Goal: Information Seeking & Learning: Learn about a topic

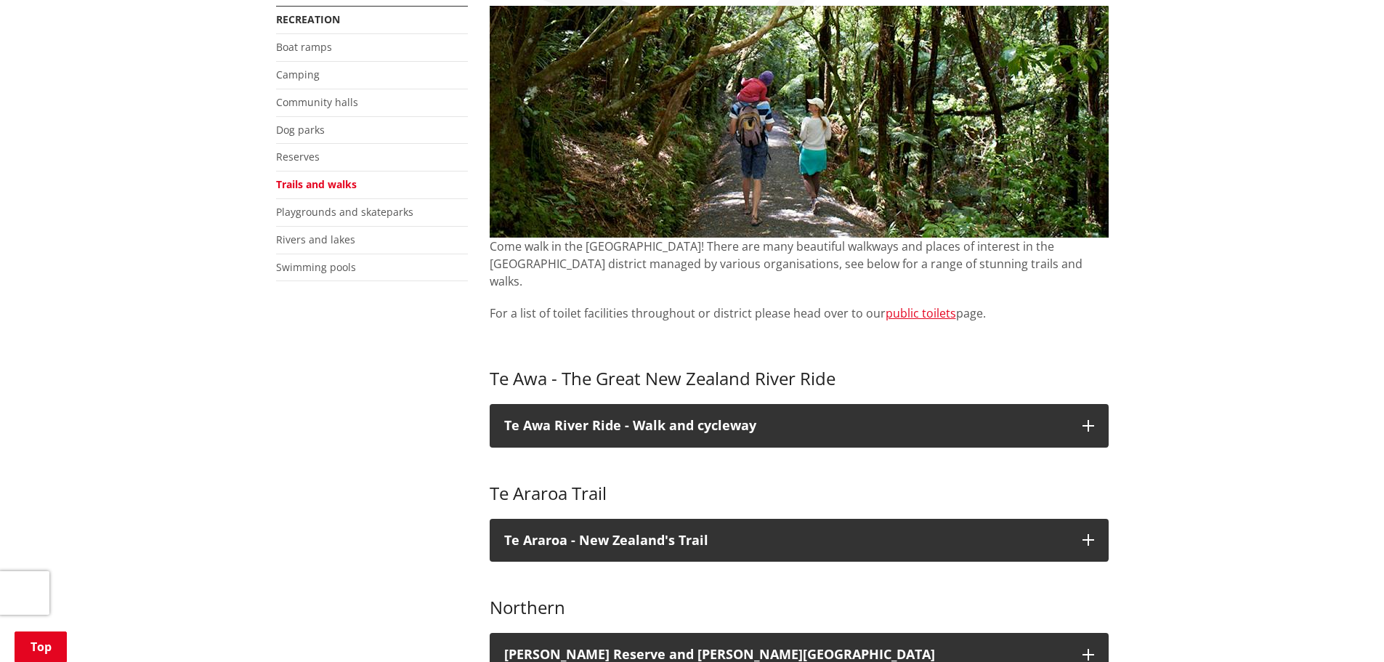
scroll to position [291, 0]
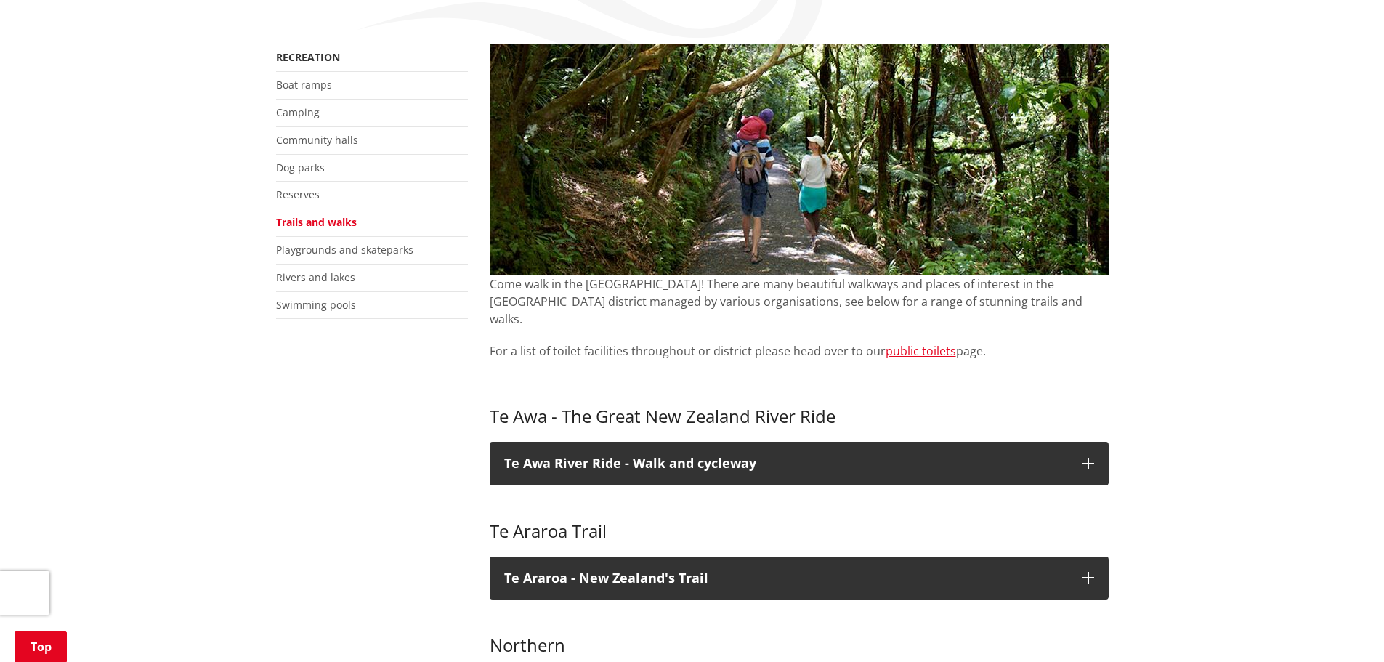
click at [297, 224] on link "Trails and walks" at bounding box center [316, 222] width 81 height 14
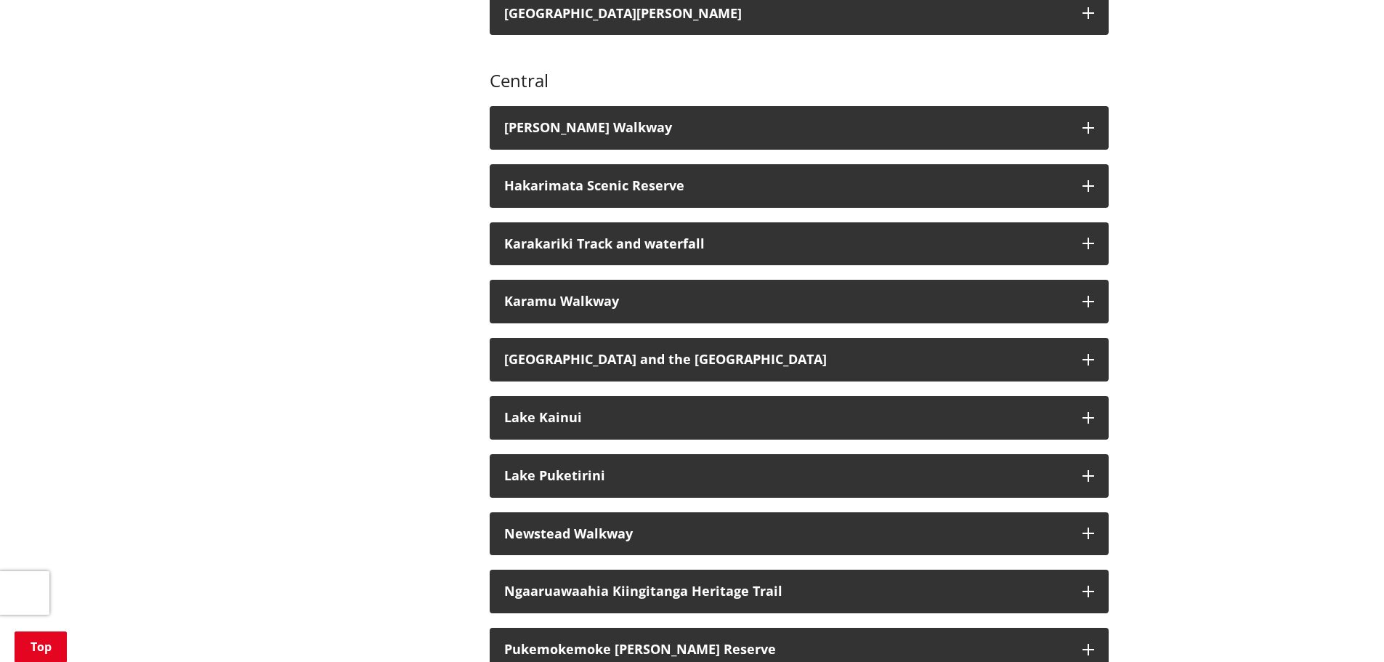
scroll to position [1090, 0]
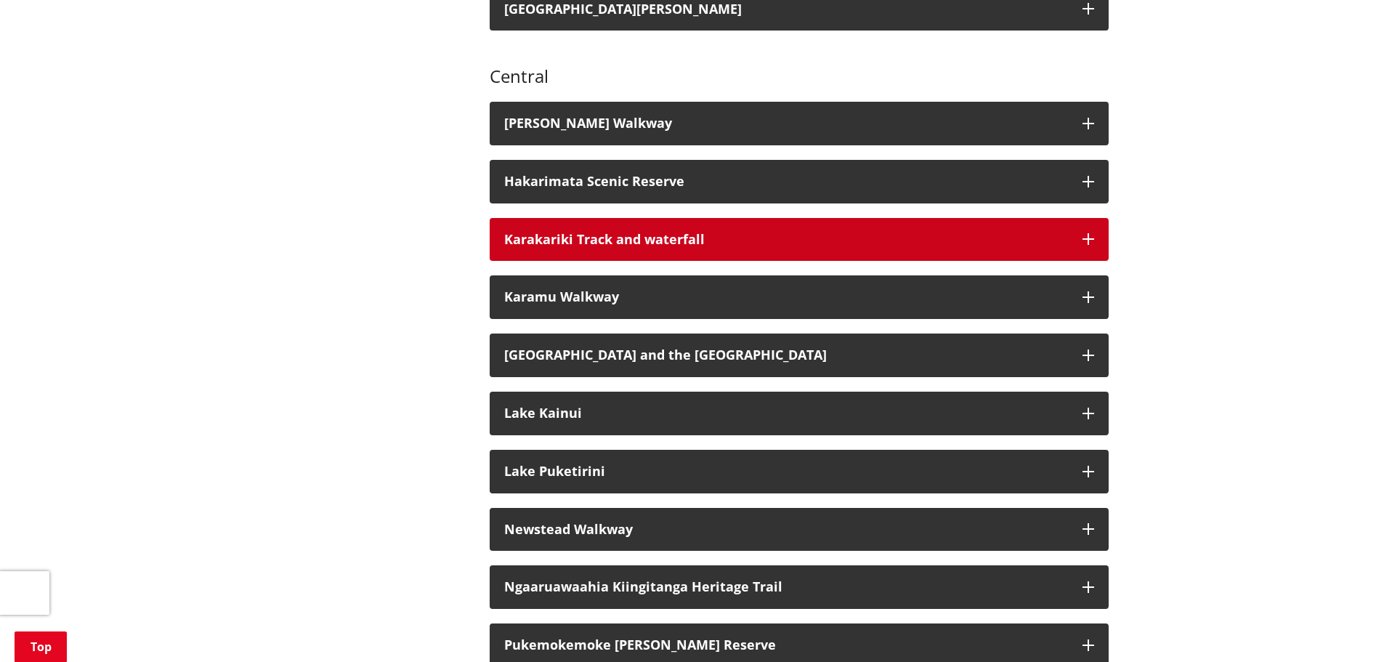
click at [569, 232] on h3 "Karakariki Track and waterfall" at bounding box center [786, 239] width 564 height 15
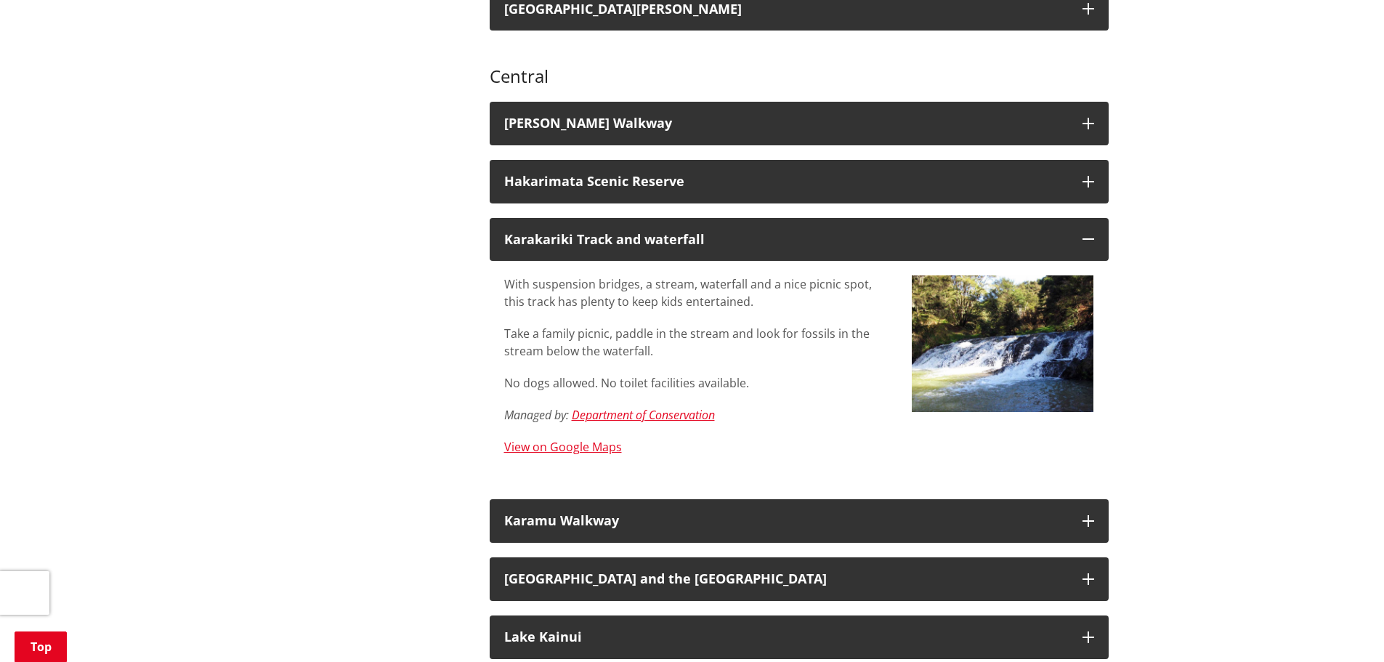
click at [381, 313] on div "More from this section Recreation Boat ramps Camping Community halls Dog parks …" at bounding box center [692, 646] width 854 height 2804
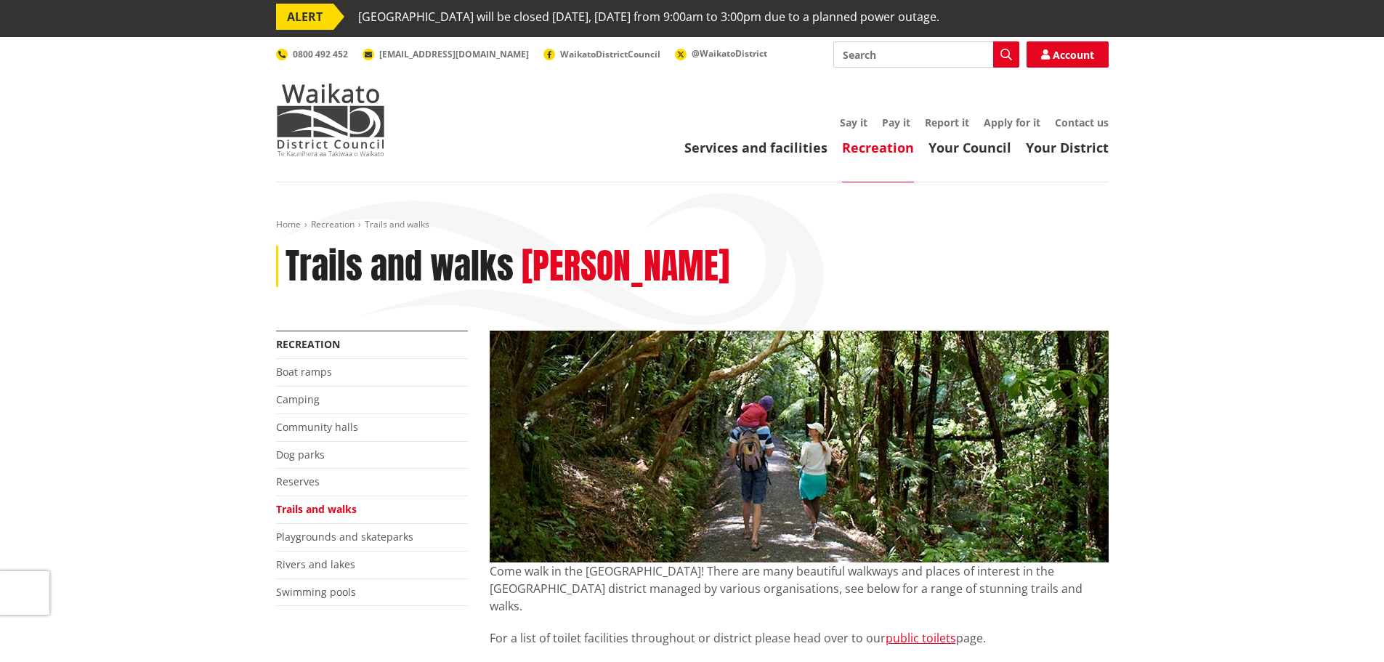
scroll to position [0, 0]
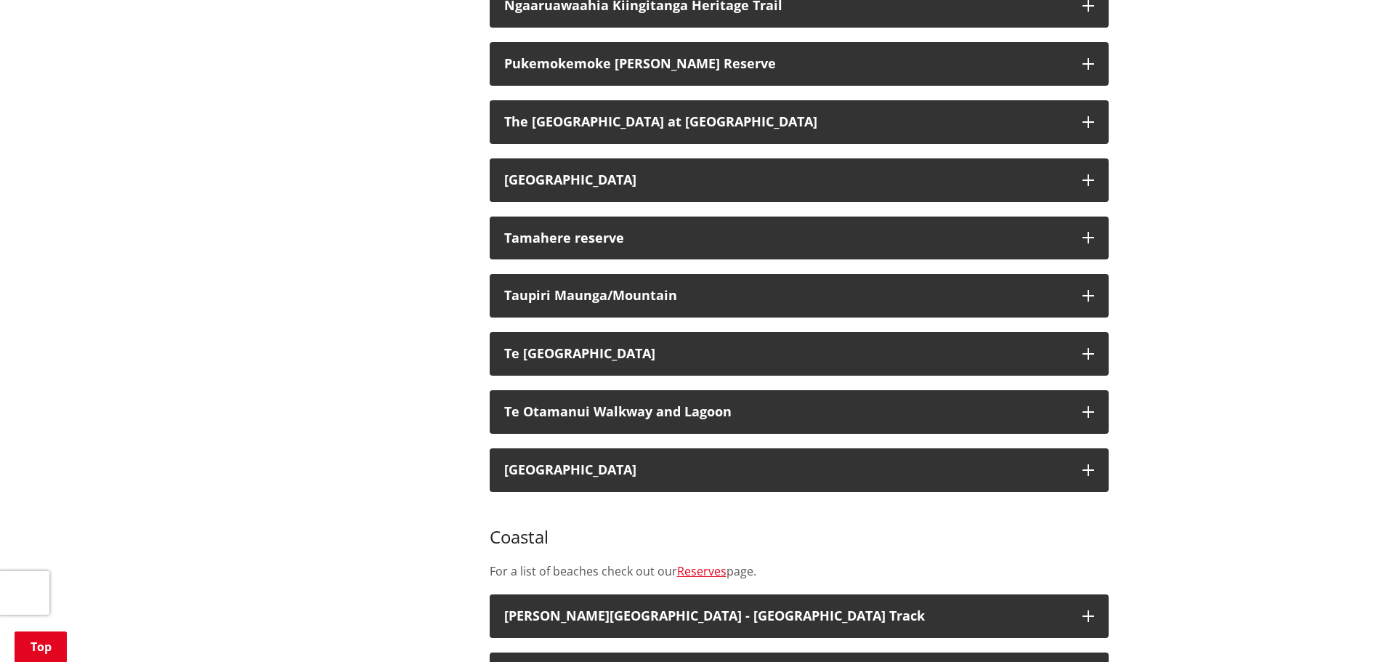
scroll to position [2034, 0]
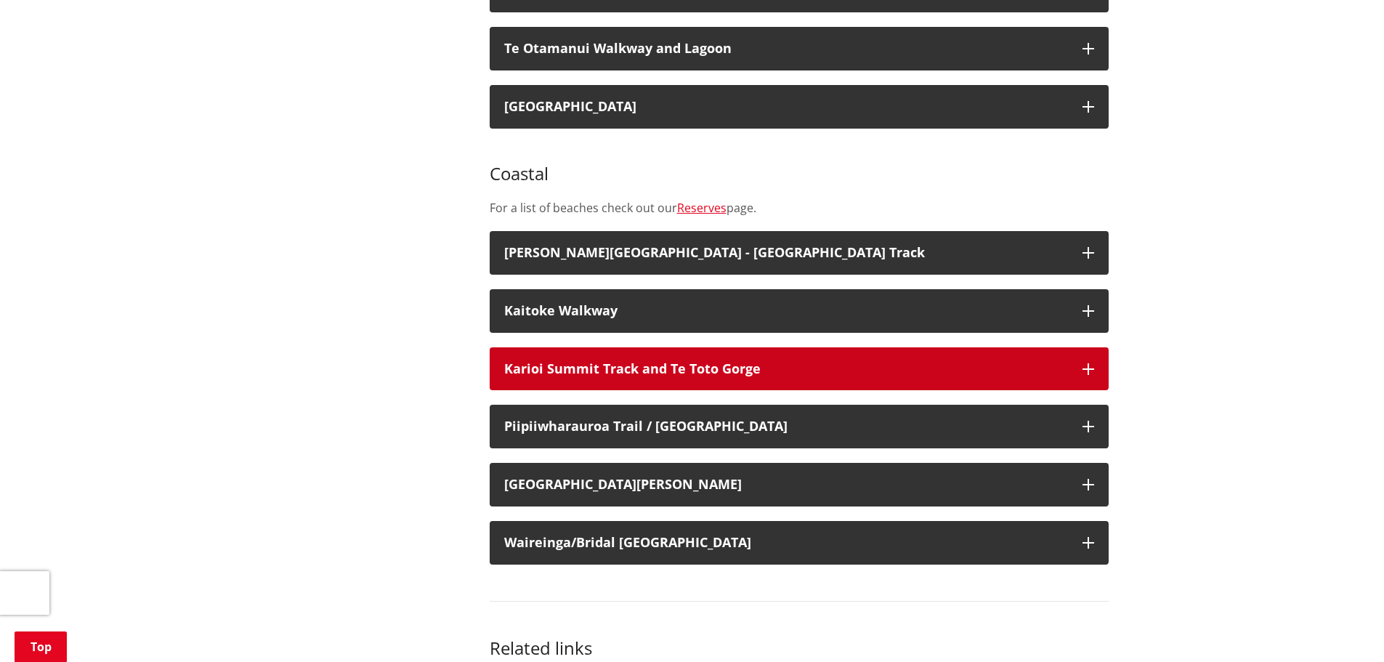
click at [583, 362] on h3 "Karioi Summit Track and Te Toto Gorge" at bounding box center [786, 369] width 564 height 15
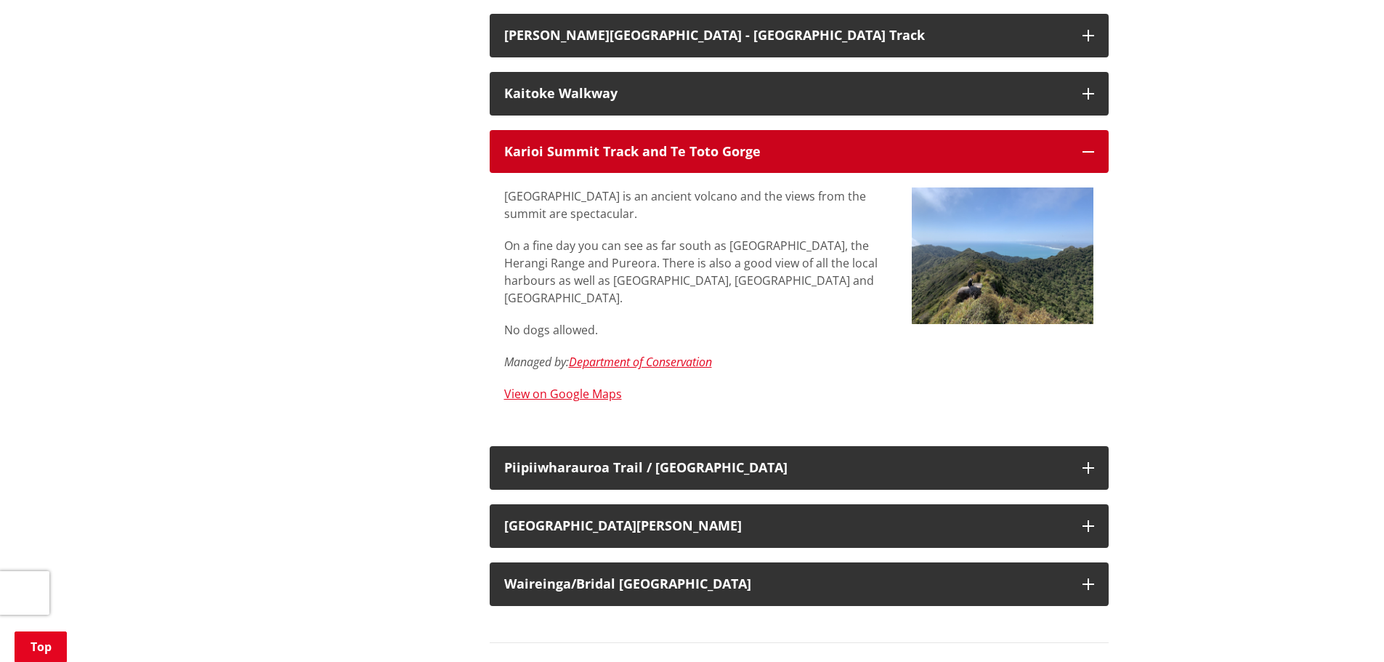
scroll to position [2252, 0]
